Goal: Information Seeking & Learning: Learn about a topic

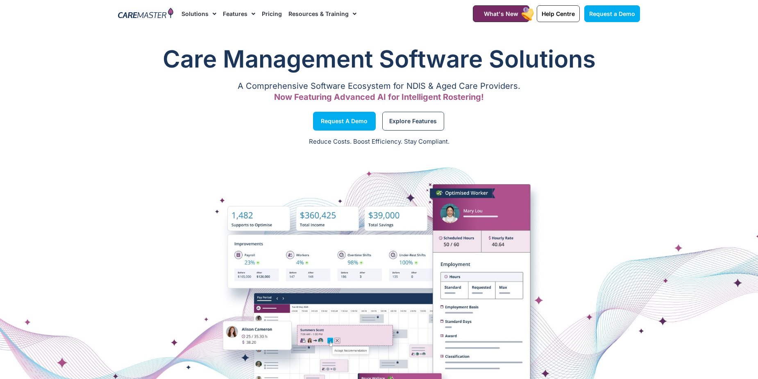
click at [169, 14] on img at bounding box center [145, 14] width 55 height 12
